Goal: Check status: Check status

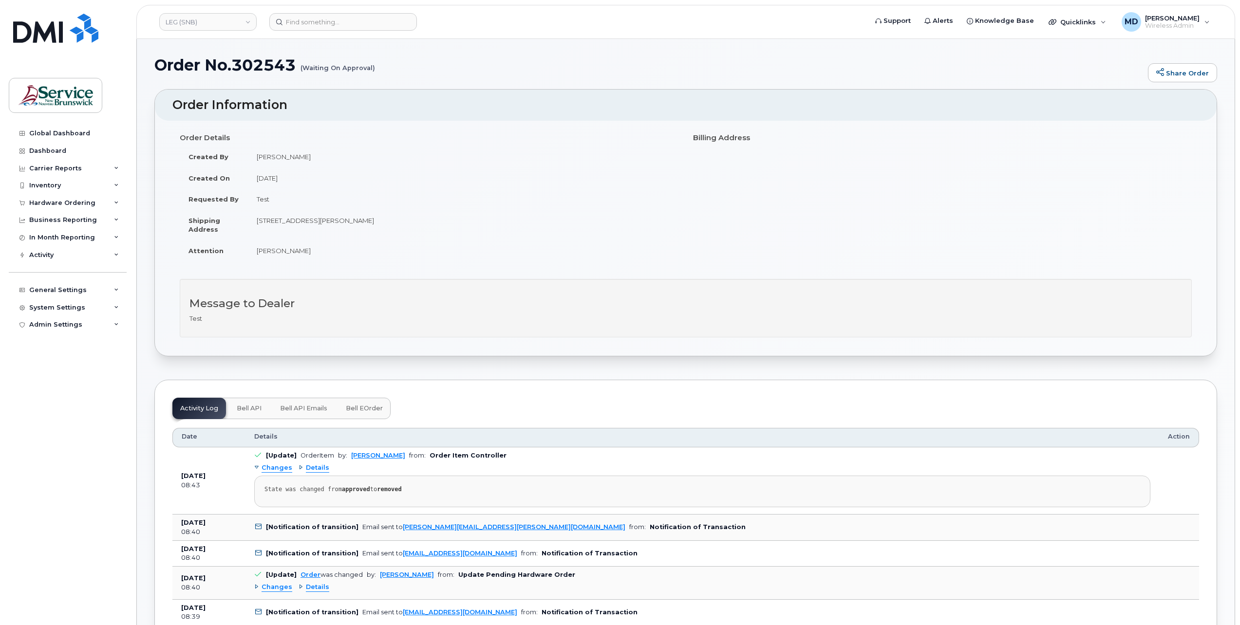
click at [363, 405] on span "Bell eOrder" at bounding box center [364, 409] width 37 height 8
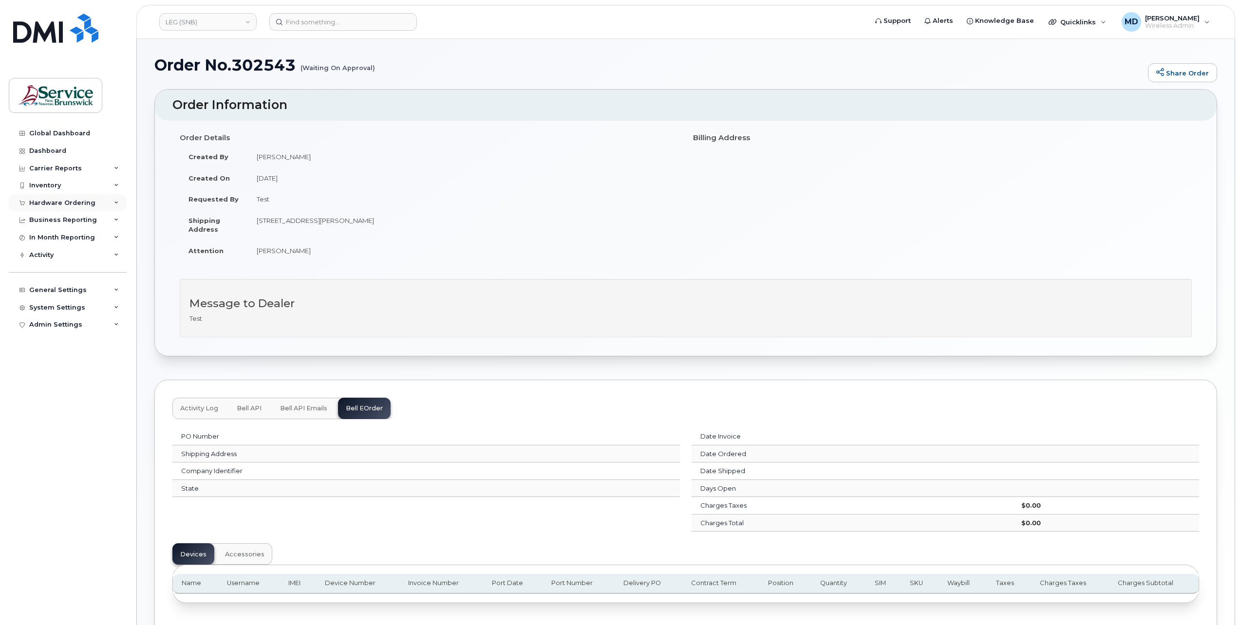
click at [63, 203] on div "Hardware Ordering" at bounding box center [62, 203] width 66 height 8
click at [44, 241] on div "Orders" at bounding box center [46, 239] width 24 height 9
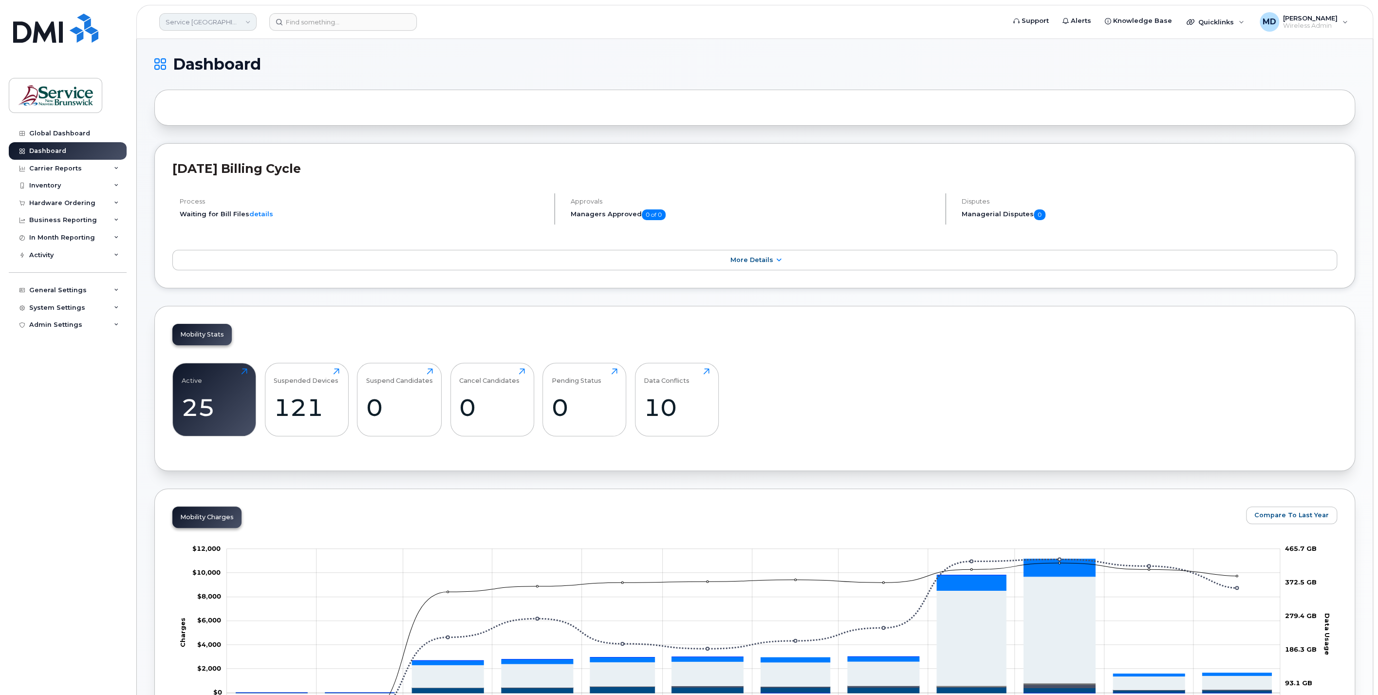
click at [198, 25] on link "Service New Brunswick (SNB)" at bounding box center [207, 22] width 97 height 18
click at [195, 95] on span "LEG (SNB)" at bounding box center [184, 100] width 32 height 10
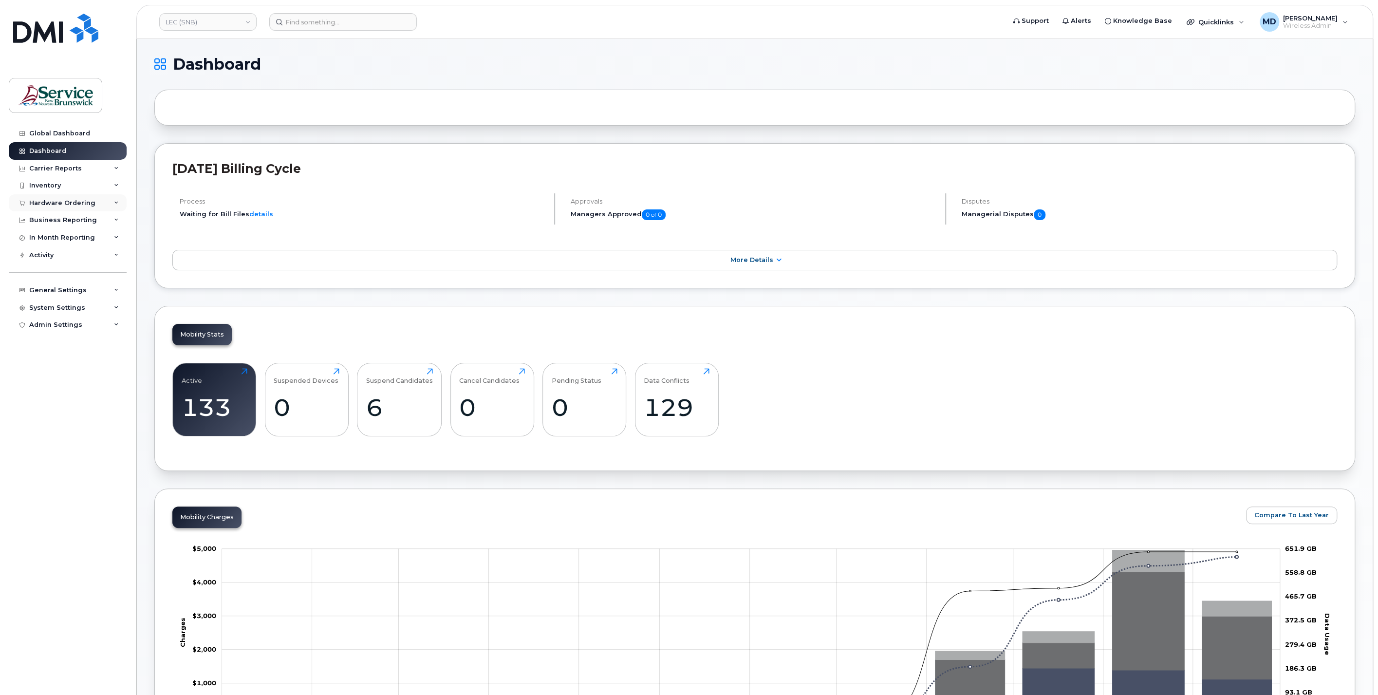
click at [70, 204] on div "Hardware Ordering" at bounding box center [62, 203] width 66 height 8
click at [64, 236] on link "Orders" at bounding box center [76, 239] width 101 height 19
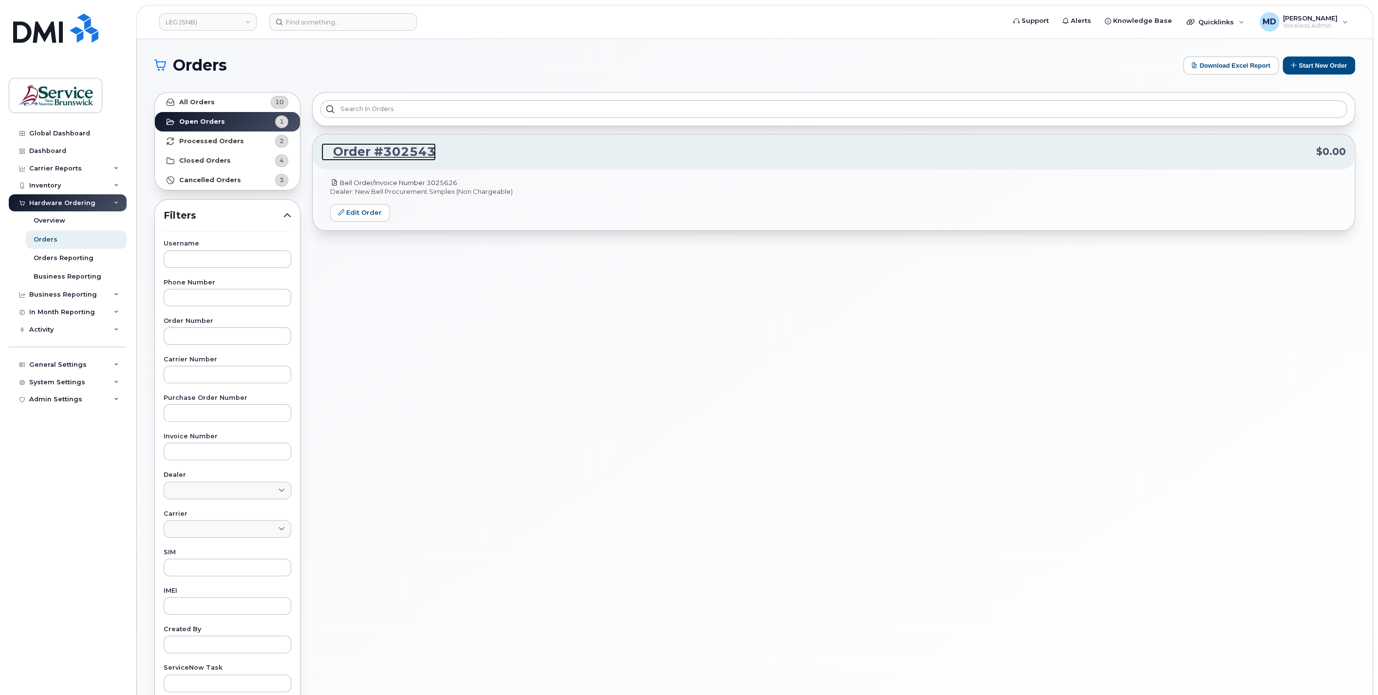
drag, startPoint x: 407, startPoint y: 152, endPoint x: 408, endPoint y: 183, distance: 31.2
click at [407, 152] on link "Order #302543" at bounding box center [378, 152] width 114 height 18
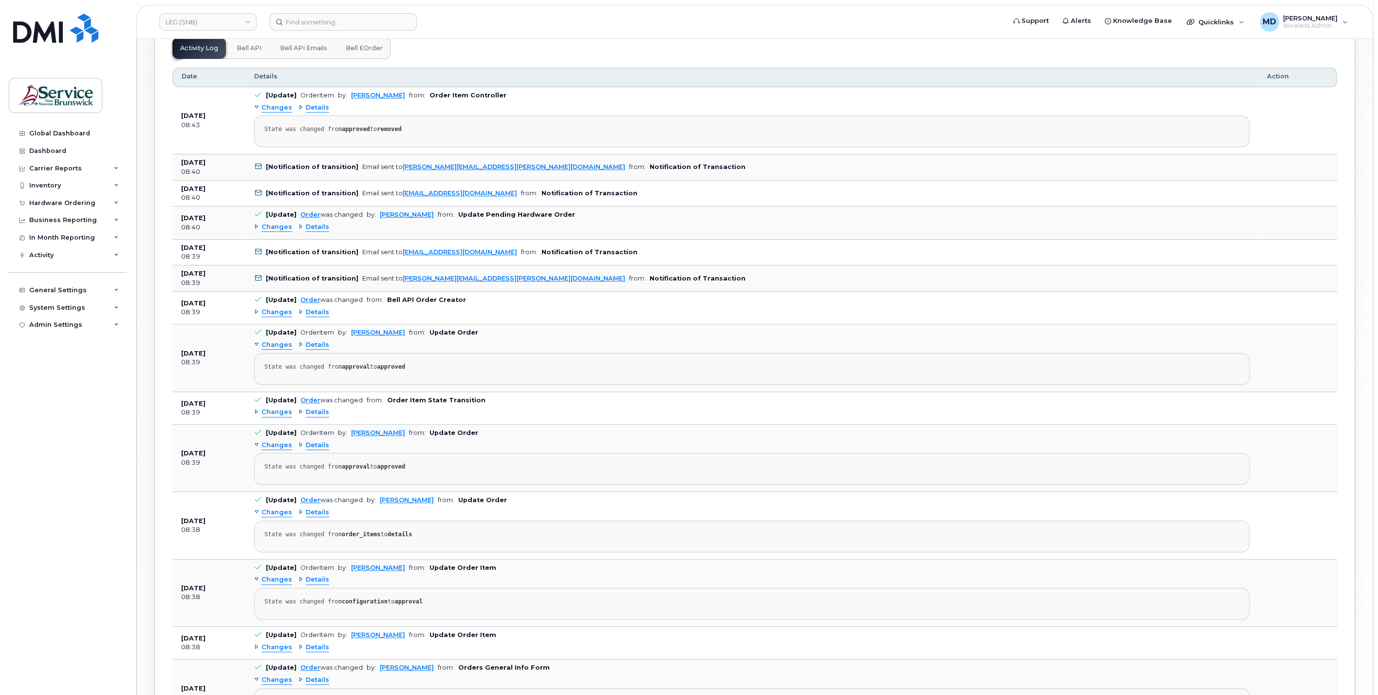
scroll to position [721, 0]
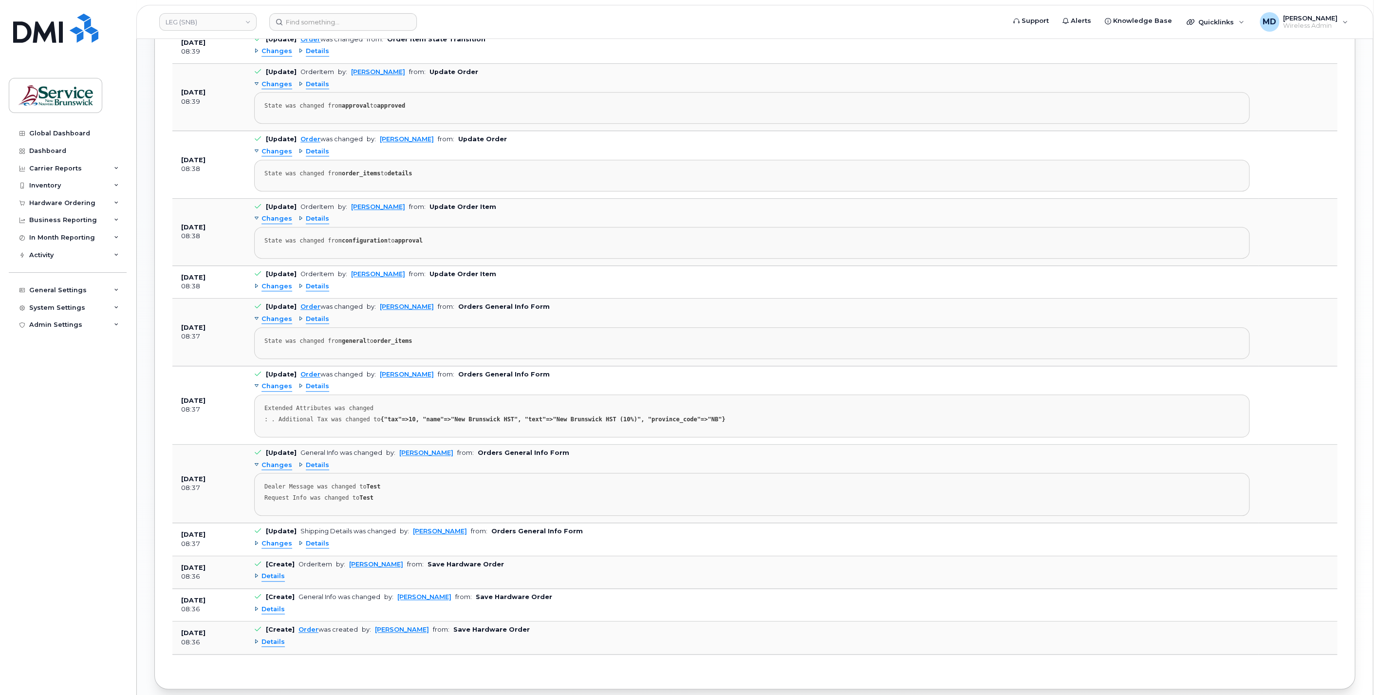
click at [273, 605] on span "Details" at bounding box center [272, 609] width 23 height 9
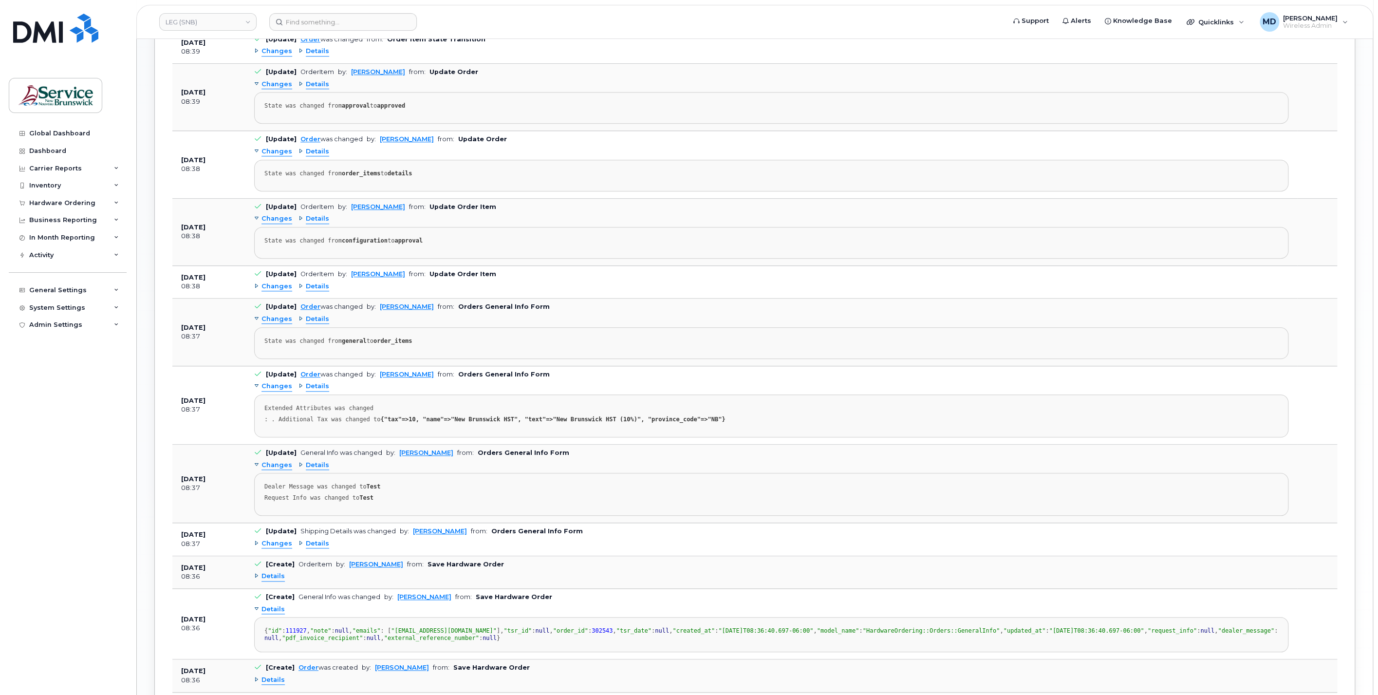
scroll to position [903, 0]
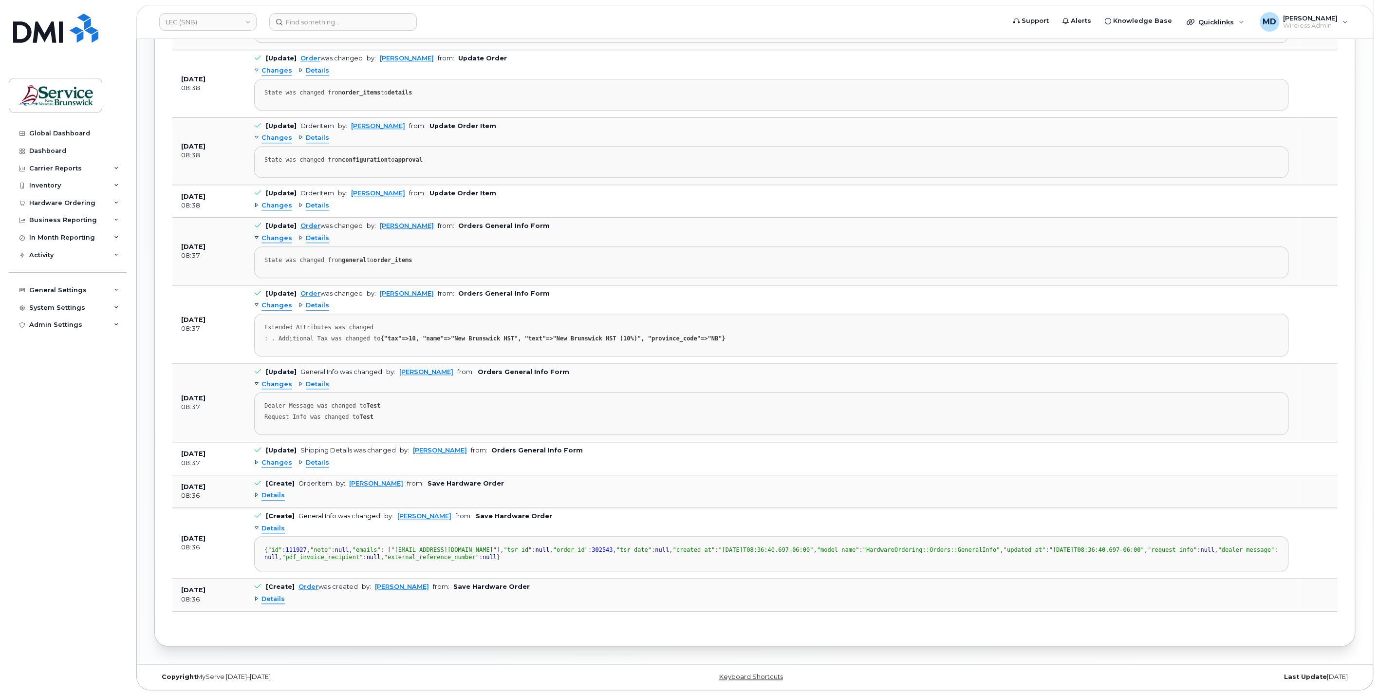
click at [275, 491] on span "Details" at bounding box center [272, 495] width 23 height 9
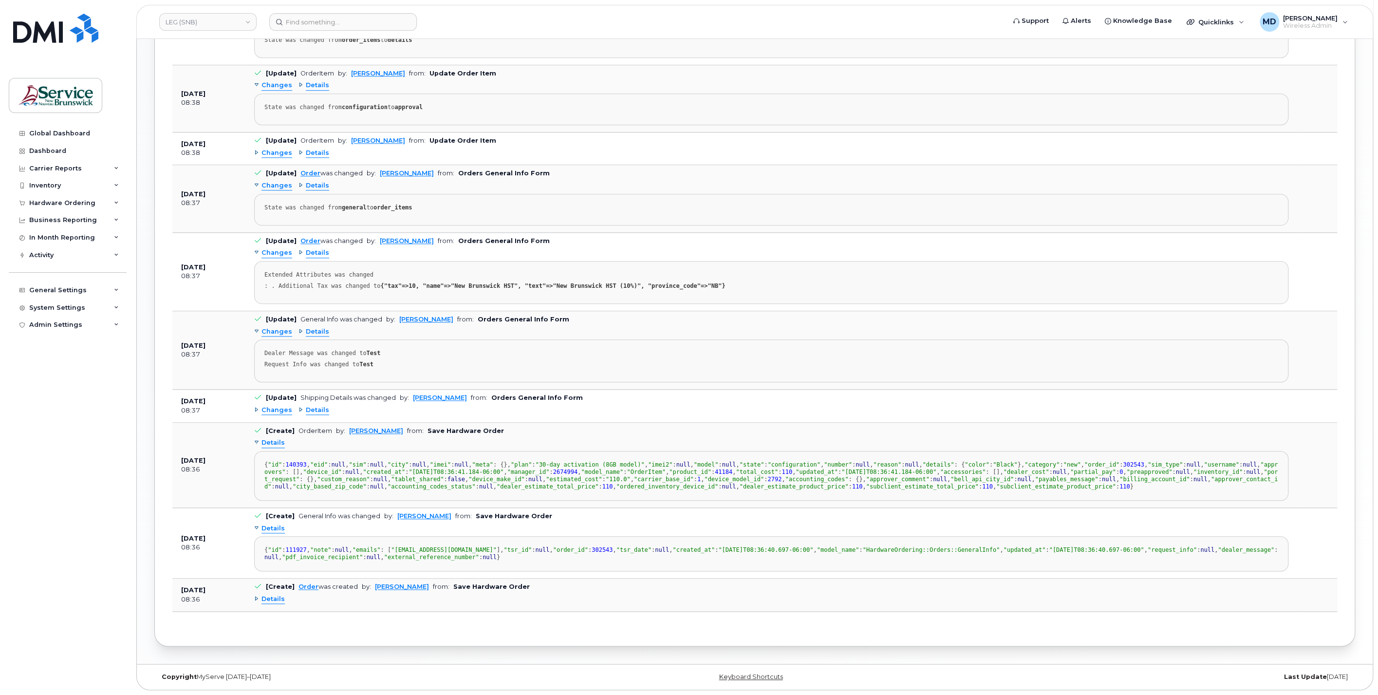
scroll to position [0, 0]
click at [272, 406] on span "Changes" at bounding box center [276, 410] width 31 height 9
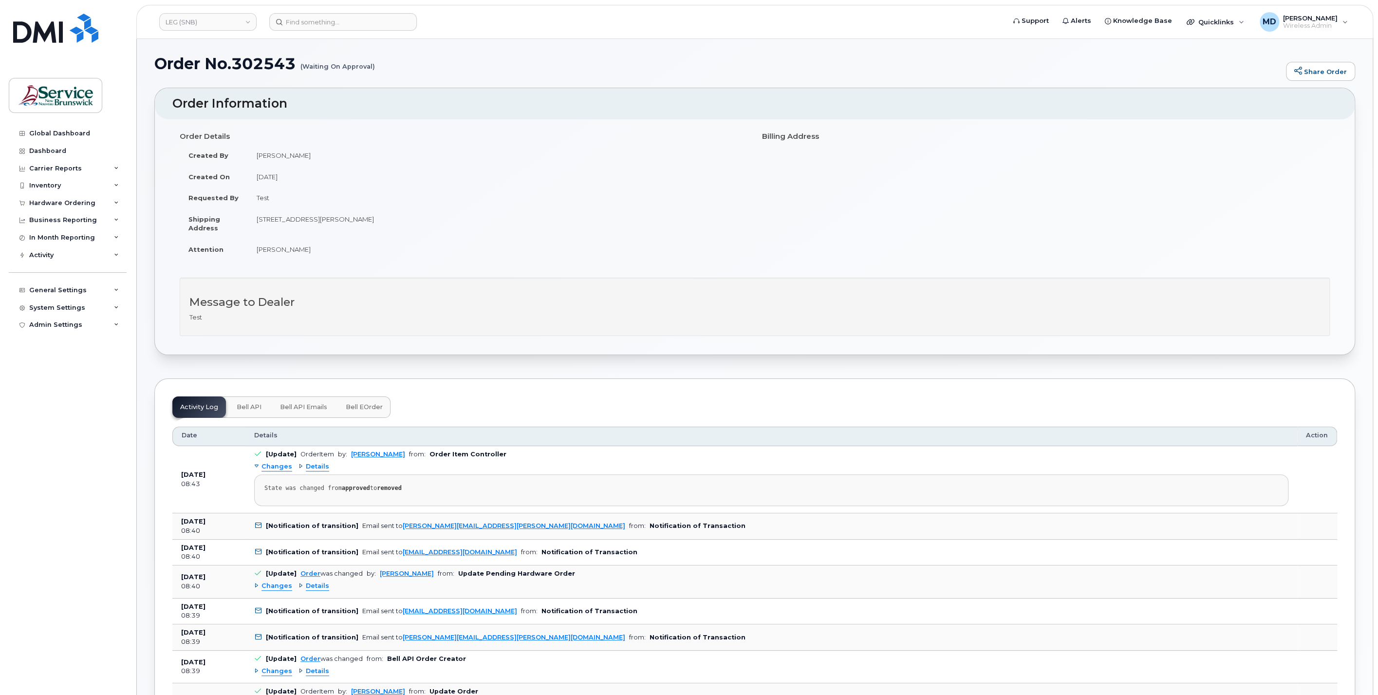
scroll to position [182, 0]
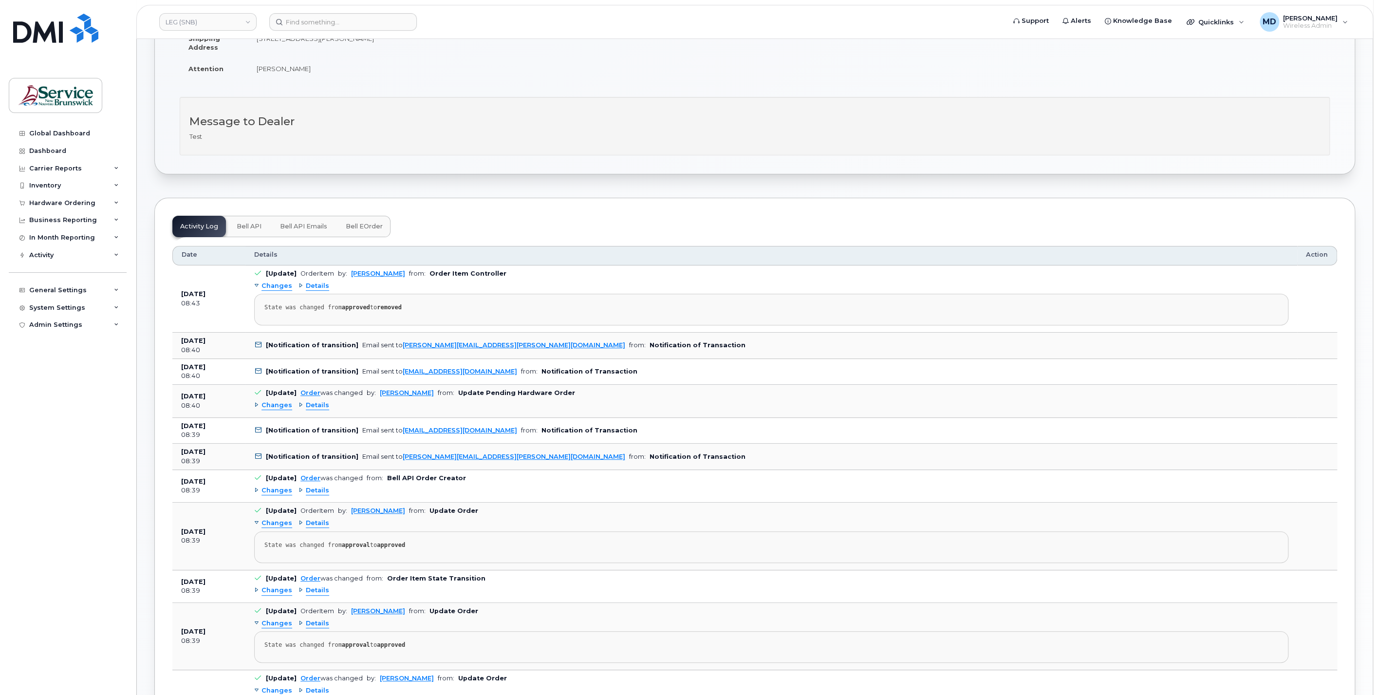
click at [264, 403] on span "Changes" at bounding box center [276, 405] width 31 height 9
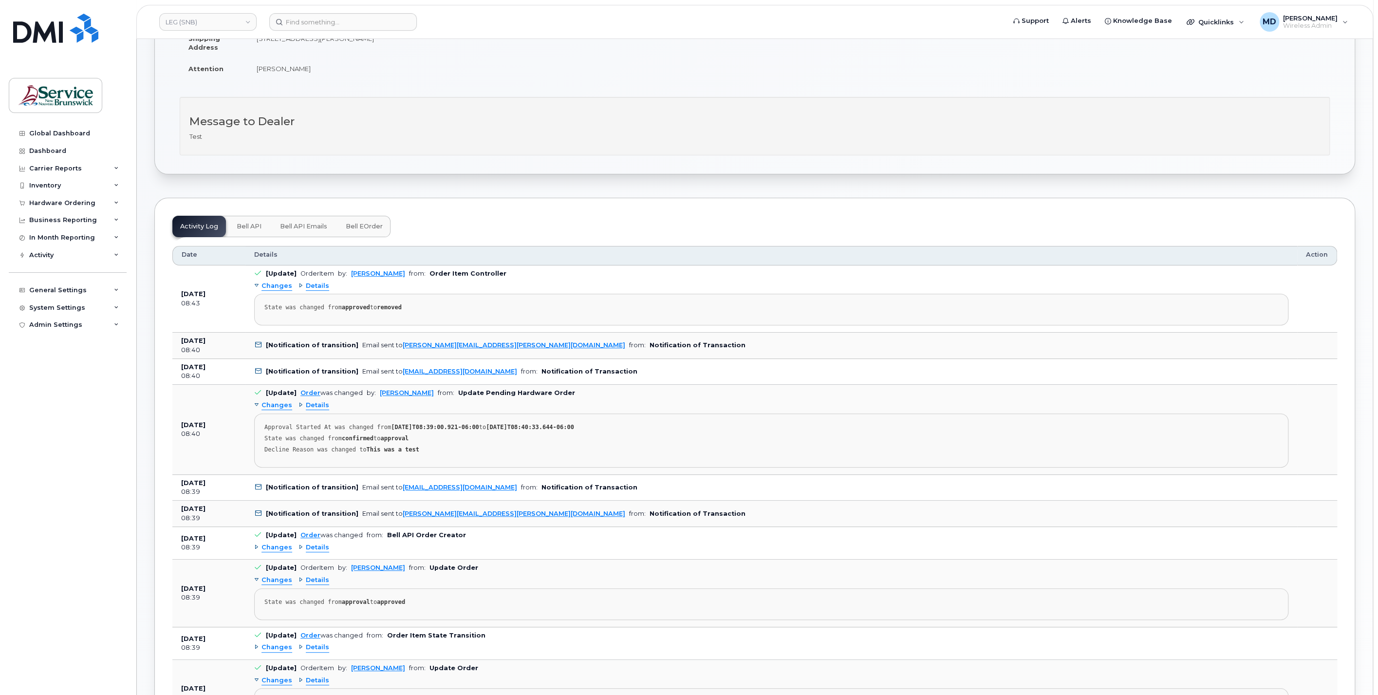
click at [271, 548] on span "Changes" at bounding box center [276, 547] width 31 height 9
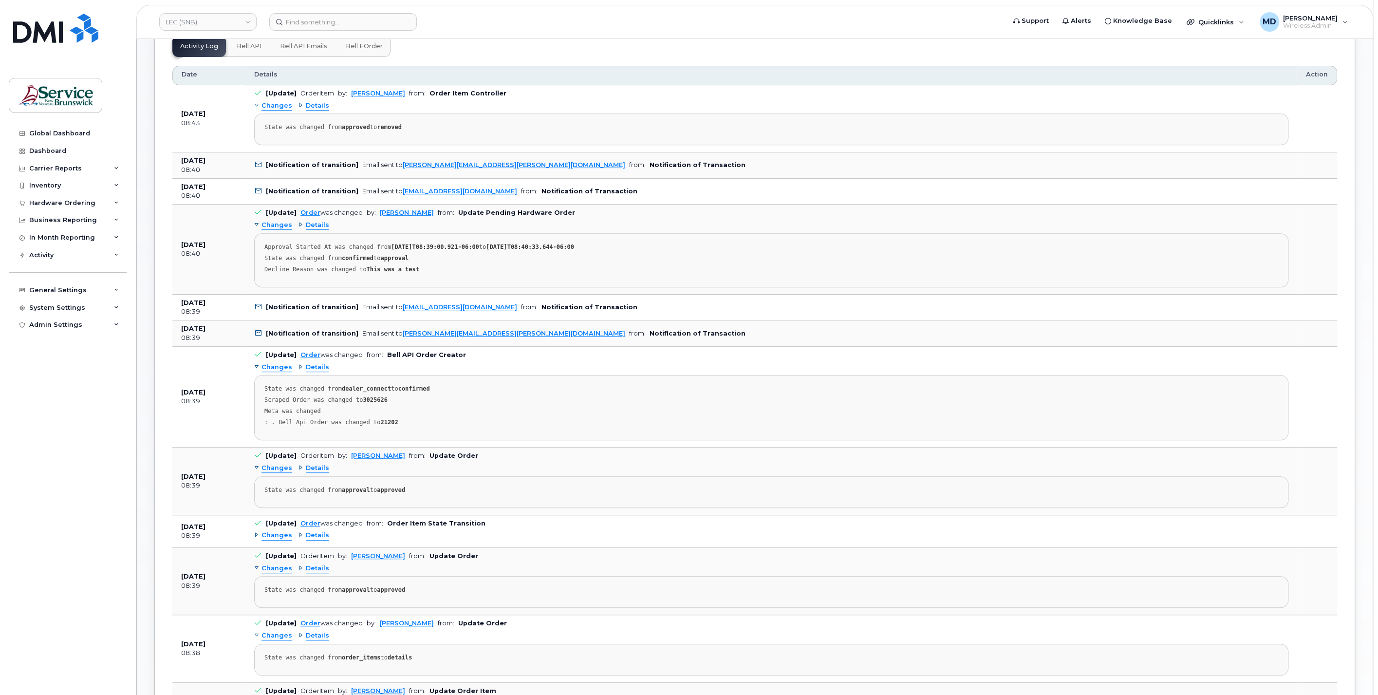
click at [273, 531] on span "Changes" at bounding box center [276, 535] width 31 height 9
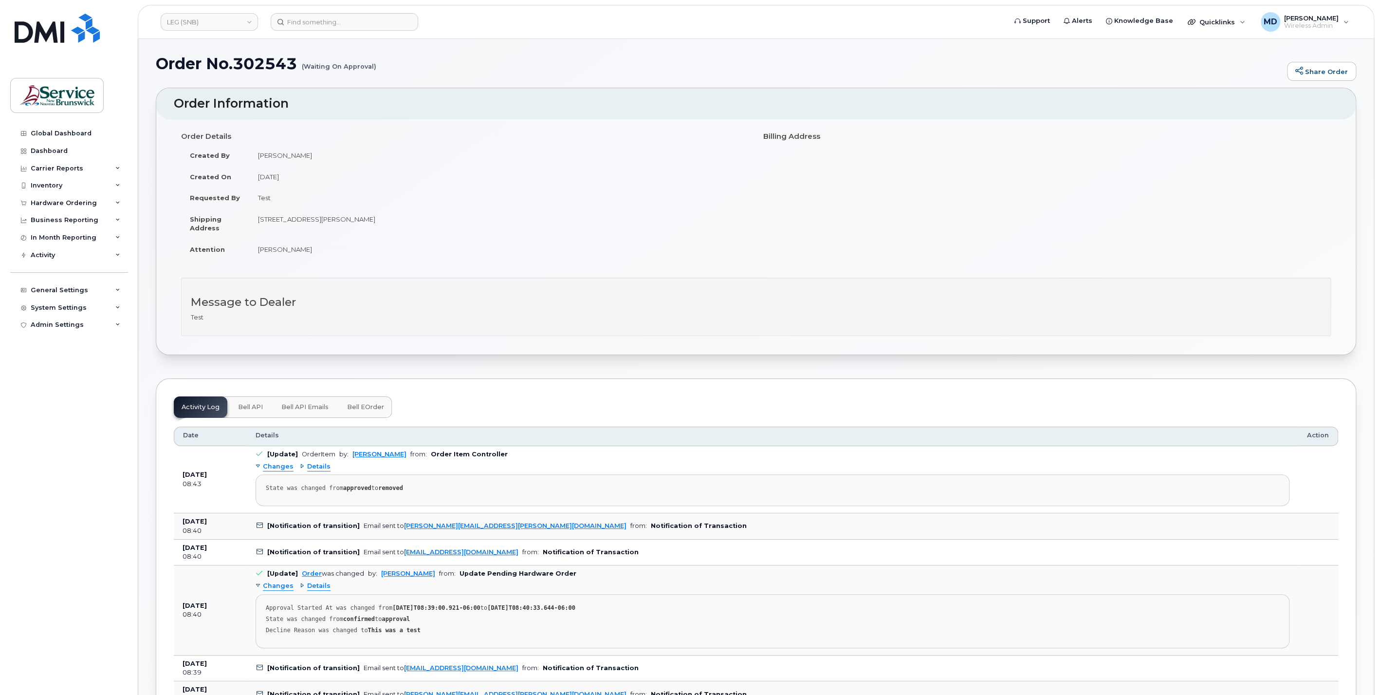
scroll to position [0, 0]
click at [306, 407] on span "Bell API Emails" at bounding box center [303, 409] width 47 height 8
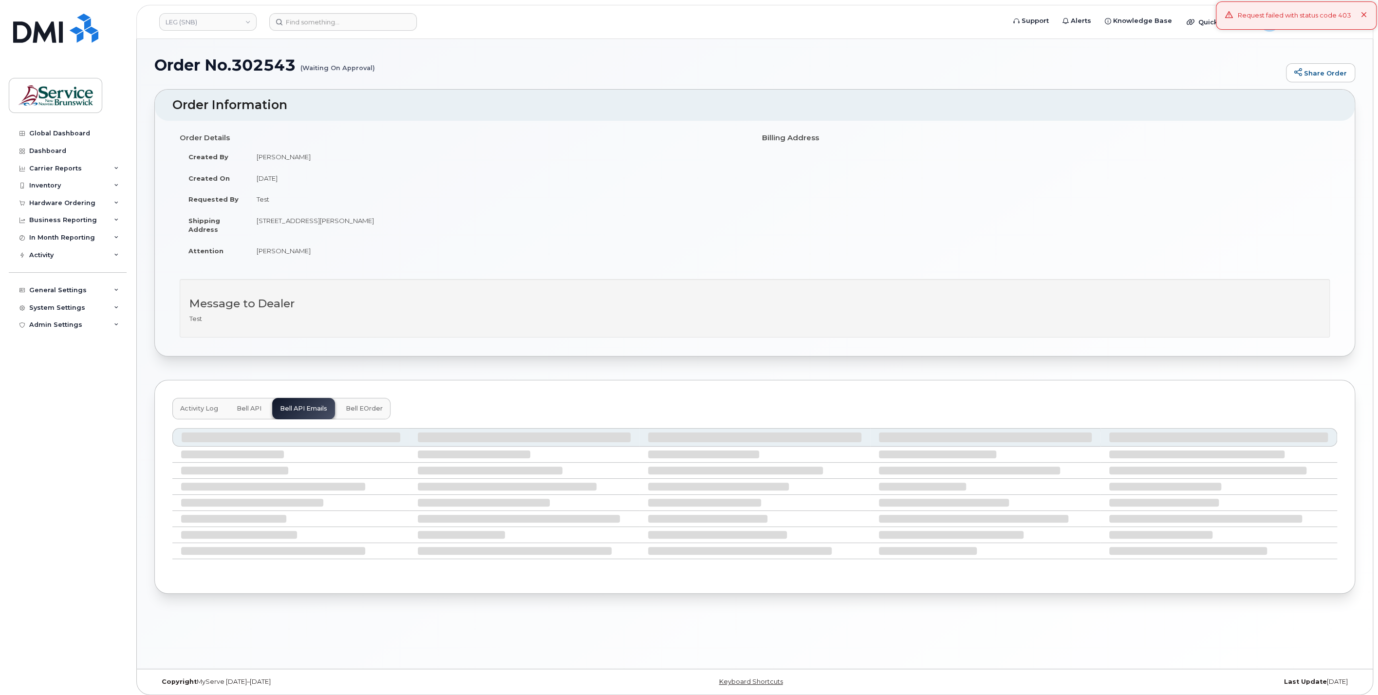
click at [248, 406] on span "Bell API" at bounding box center [249, 409] width 25 height 8
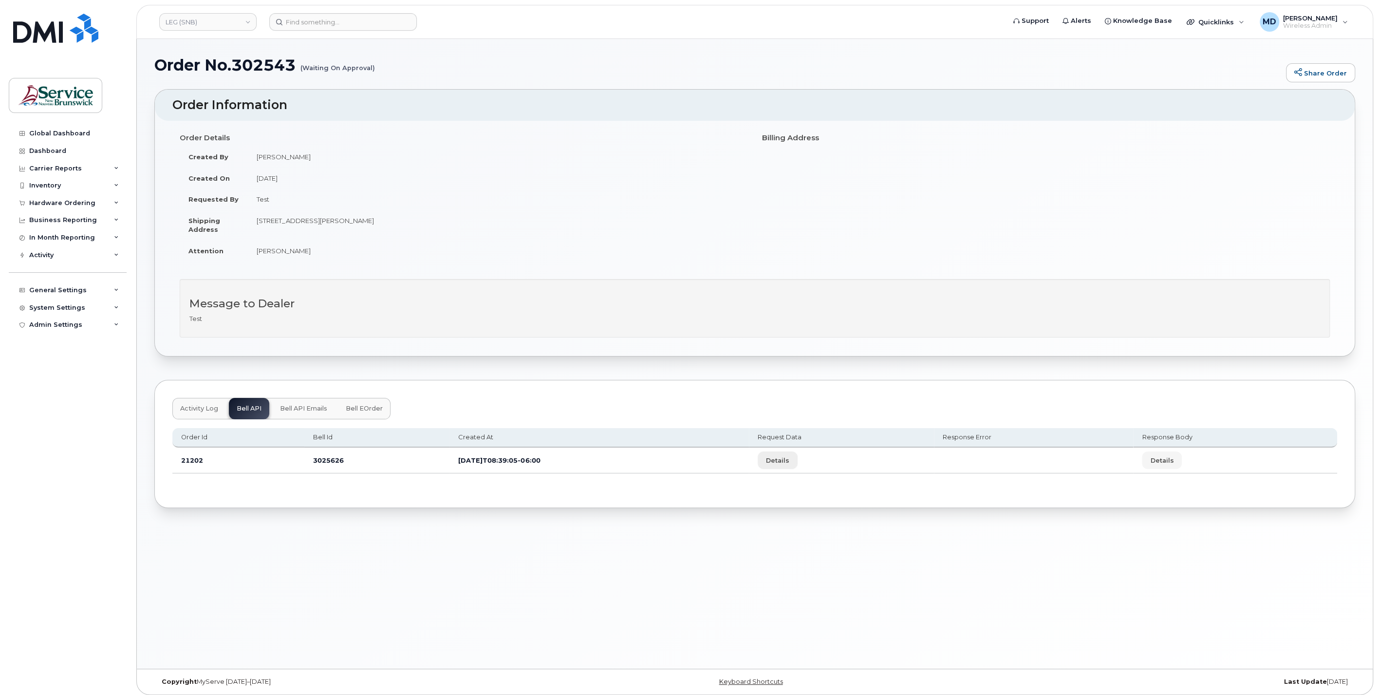
click at [789, 456] on span "Details" at bounding box center [777, 460] width 23 height 9
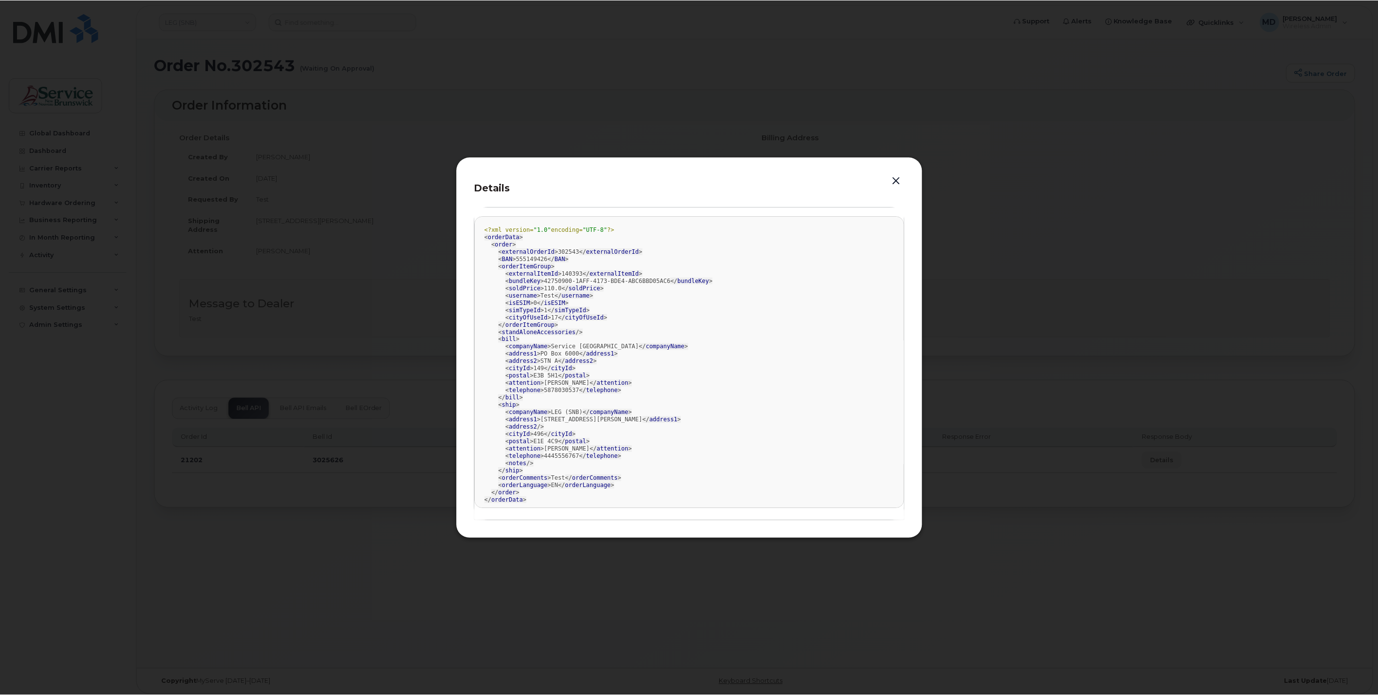
scroll to position [5, 0]
click at [901, 178] on button "button" at bounding box center [897, 181] width 15 height 14
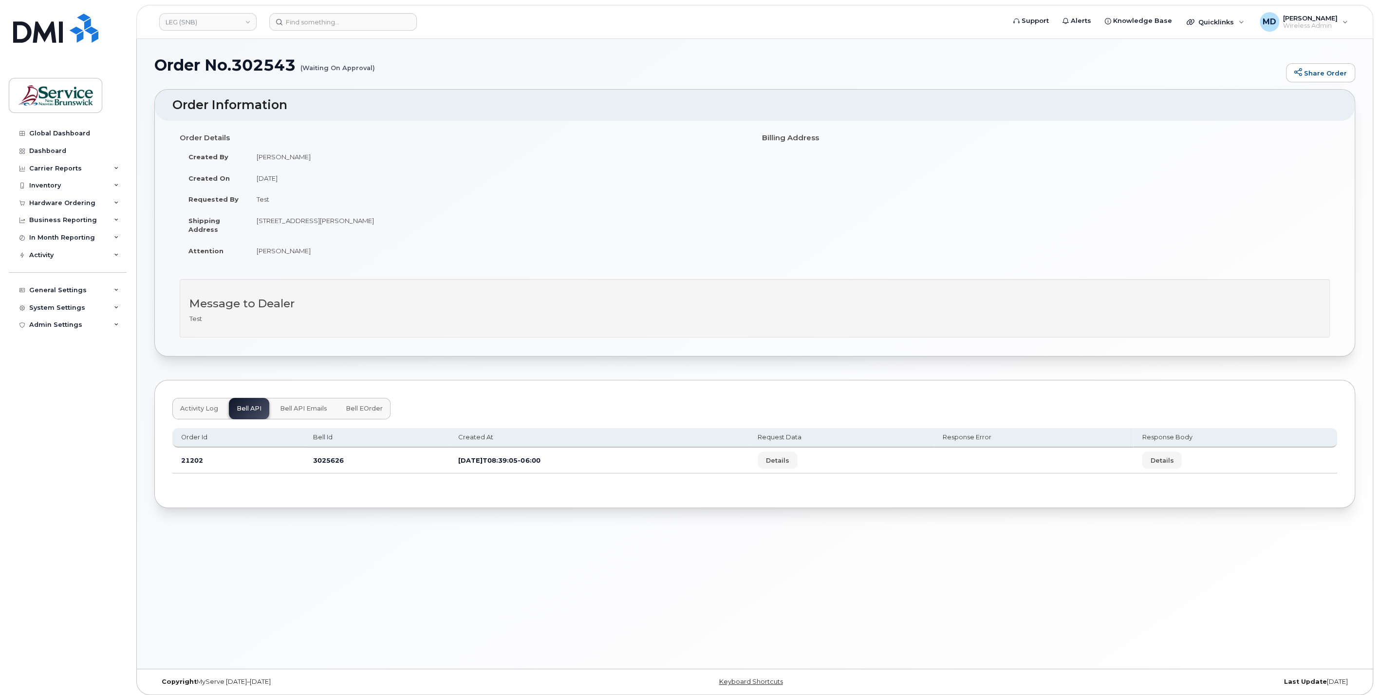
click at [332, 460] on td "3025626" at bounding box center [376, 460] width 145 height 26
copy td "3025626"
